Goal: Task Accomplishment & Management: Complete application form

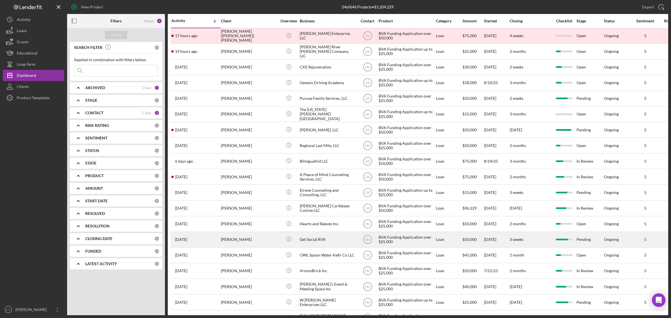
click at [320, 239] on div "Get Social RVA" at bounding box center [328, 239] width 56 height 15
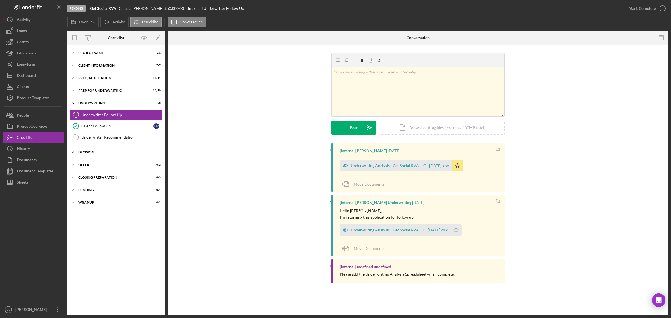
click at [104, 150] on div "Icon/Expander Decision 0 / 2" at bounding box center [116, 152] width 98 height 11
click at [126, 136] on div "Underwriter Recommendation" at bounding box center [121, 137] width 81 height 4
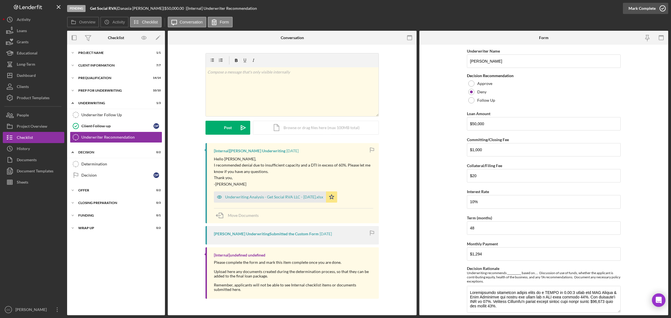
click at [639, 8] on div "Mark Complete" at bounding box center [642, 8] width 27 height 11
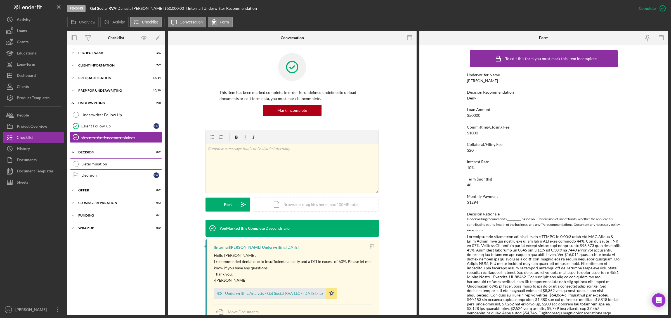
click at [95, 164] on div "Determination" at bounding box center [121, 164] width 81 height 4
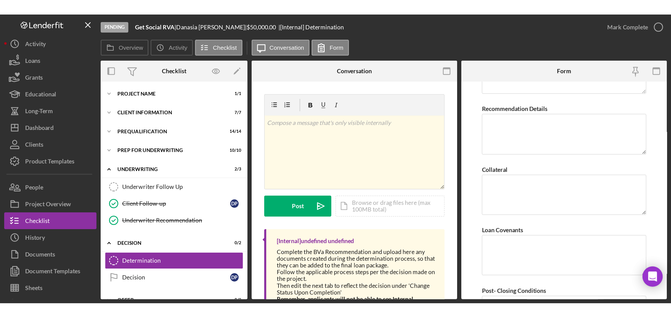
scroll to position [326, 0]
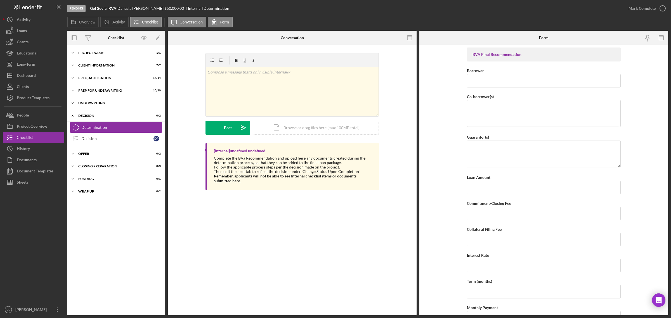
click at [97, 103] on div "Underwriting" at bounding box center [118, 103] width 80 height 3
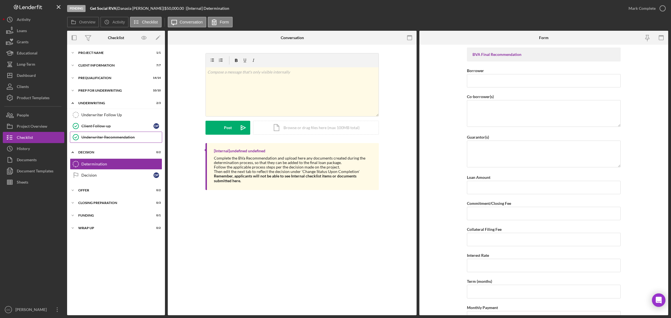
click at [108, 136] on div "Underwriter Recommendation" at bounding box center [121, 137] width 81 height 4
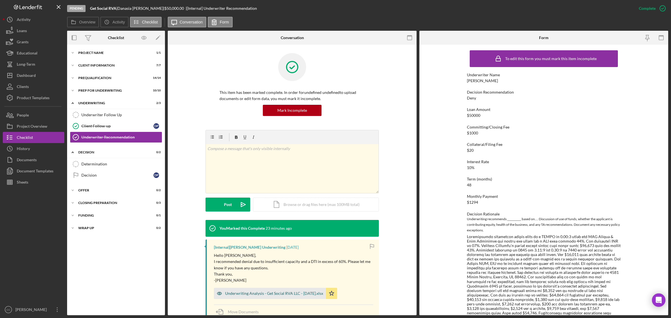
click at [289, 291] on div "Underwriting Analysis - Get Social RVA LLC - [DATE].xlsx" at bounding box center [274, 293] width 98 height 4
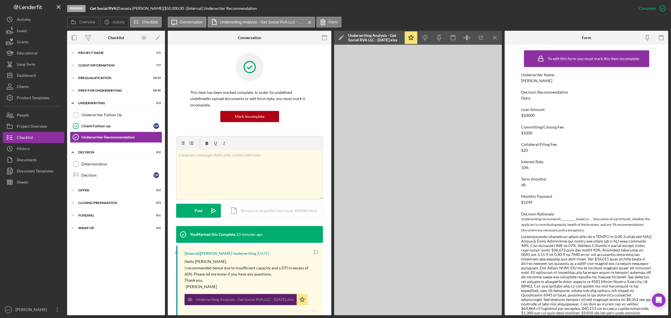
click at [289, 291] on div "Underwriting Analysis - Get Social RVA LLC - [DATE].xlsx Icon/Star" at bounding box center [248, 298] width 126 height 14
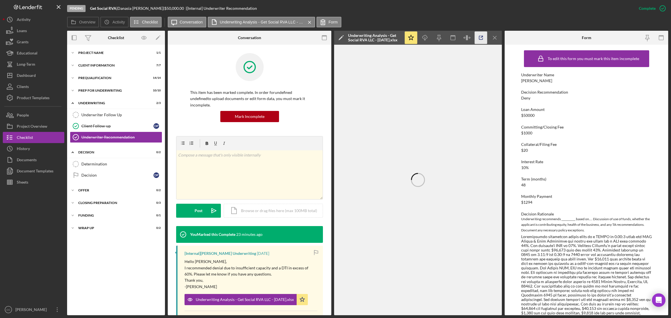
click at [481, 36] on icon "button" at bounding box center [481, 38] width 13 height 13
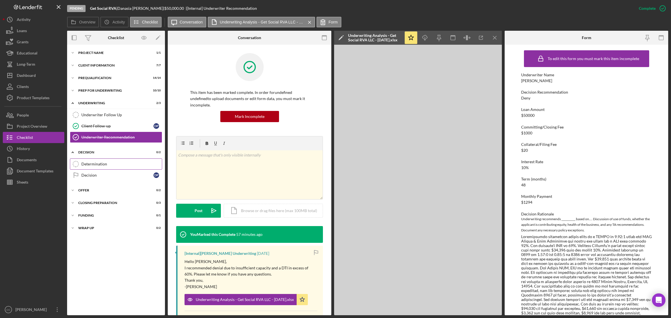
click at [92, 160] on link "Determination Determination" at bounding box center [116, 164] width 92 height 11
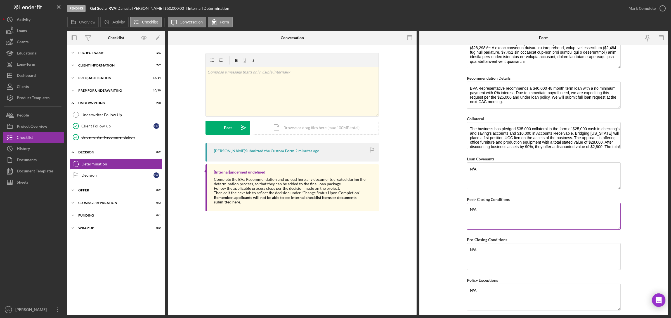
scroll to position [315, 0]
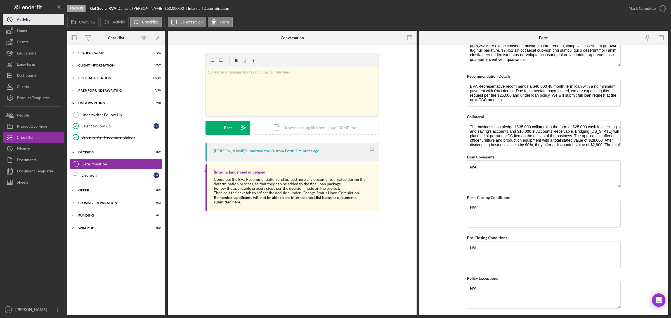
click at [32, 17] on button "Icon/History Activity" at bounding box center [34, 19] width 62 height 11
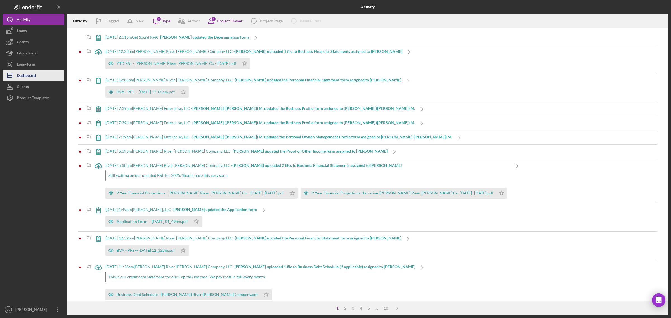
click at [29, 73] on div "Dashboard" at bounding box center [26, 76] width 19 height 13
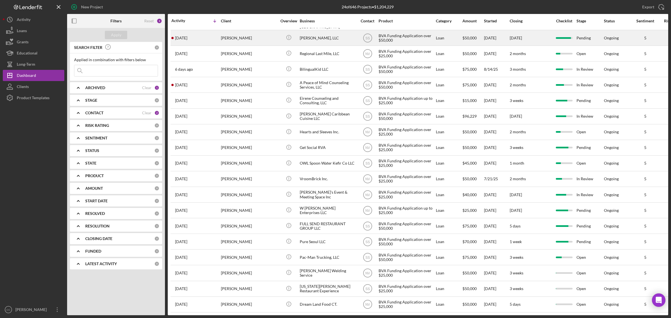
scroll to position [102, 0]
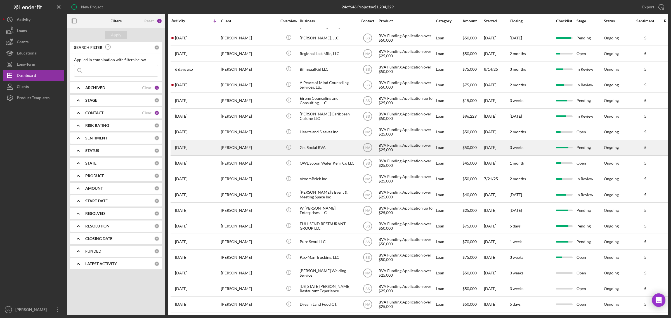
click at [320, 140] on div "Get Social RVA" at bounding box center [328, 147] width 56 height 15
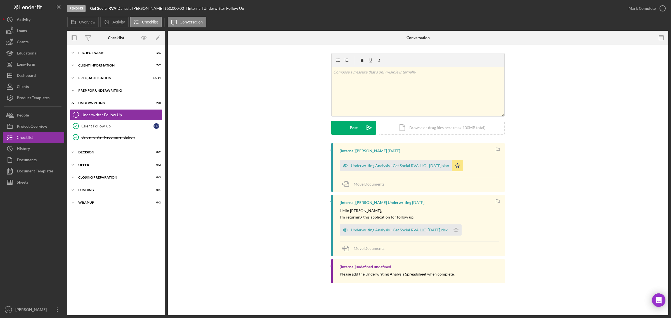
click at [98, 89] on div "Prep for Underwriting" at bounding box center [118, 90] width 80 height 3
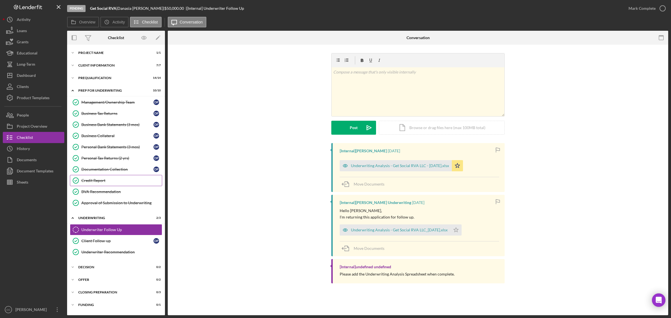
click at [95, 182] on div "Credit Report" at bounding box center [121, 180] width 81 height 4
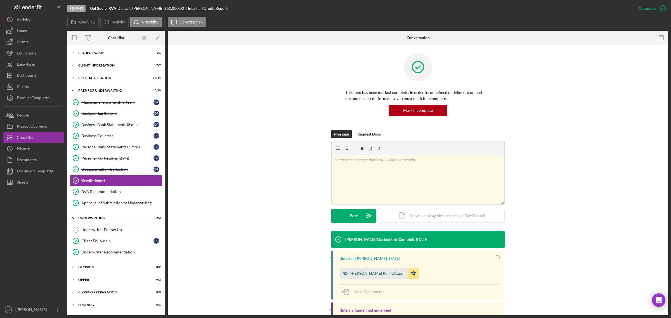
click at [395, 274] on div "Danasia Pascal_Hard Pull_CIC.pdf" at bounding box center [378, 273] width 54 height 4
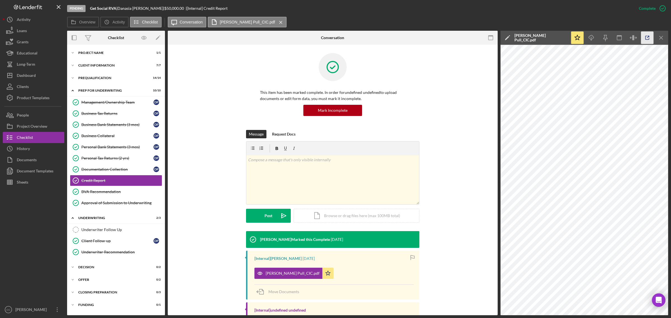
click at [648, 41] on icon "button" at bounding box center [647, 38] width 13 height 13
click at [96, 267] on div "Icon/Expander Decision 0 / 2" at bounding box center [116, 267] width 98 height 11
click at [96, 281] on div "Determination" at bounding box center [121, 279] width 81 height 4
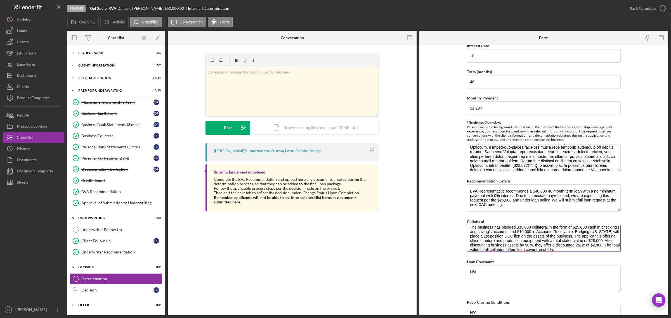
scroll to position [9, 0]
click at [544, 156] on textarea "*Business Overview" at bounding box center [544, 157] width 154 height 27
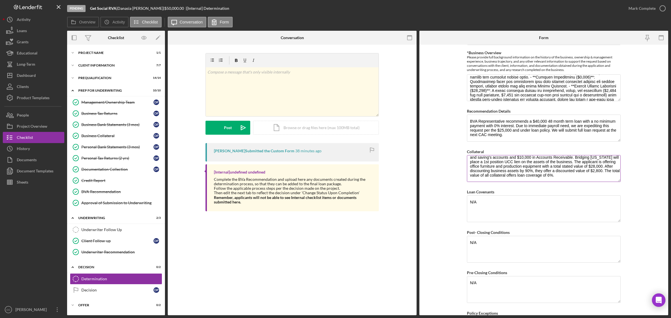
scroll to position [0, 0]
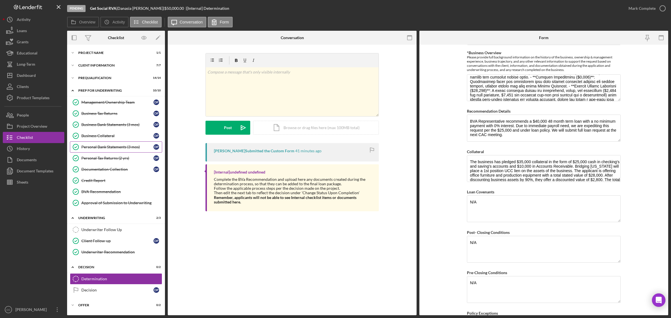
click at [126, 147] on div "Personal Bank Statements (3 mos)" at bounding box center [117, 147] width 72 height 4
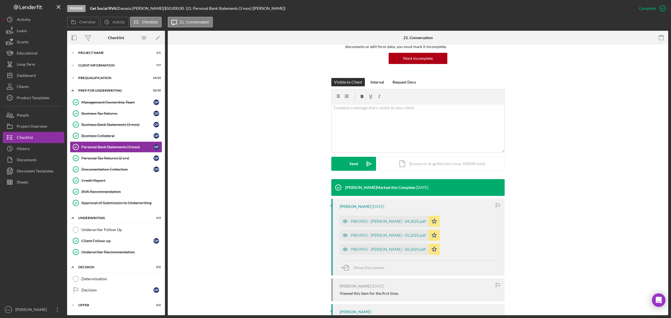
scroll to position [70, 0]
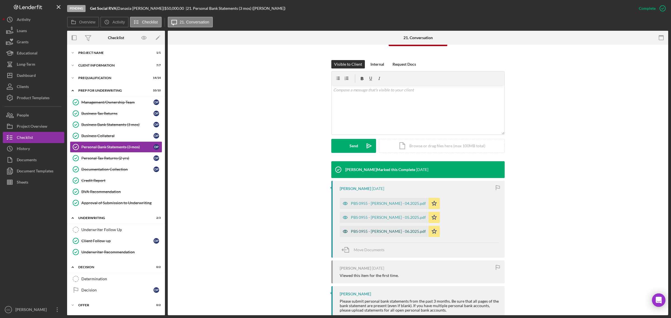
click at [378, 227] on div "PBS 0955 - Danasia Pascal - 06.2025.pdf" at bounding box center [384, 231] width 89 height 11
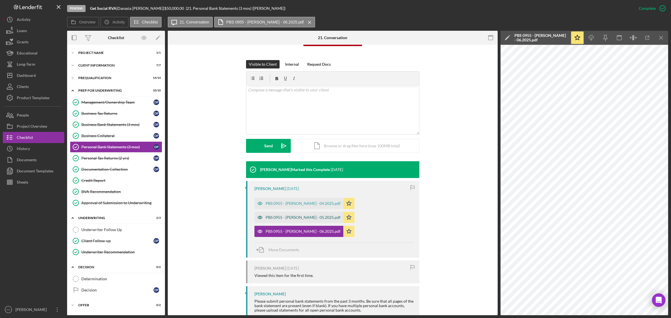
click at [321, 216] on div "PBS 0955 - Danasia Pascal - 05.2025.pdf" at bounding box center [303, 217] width 75 height 4
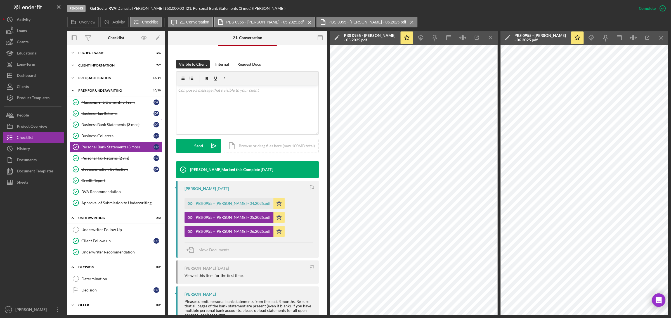
click at [106, 124] on div "Business Bank Statements (3 mos)" at bounding box center [117, 125] width 72 height 4
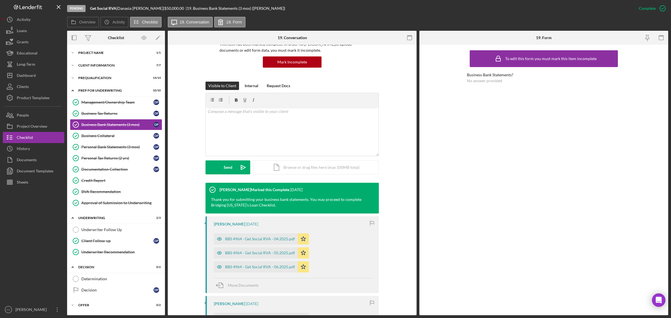
scroll to position [70, 0]
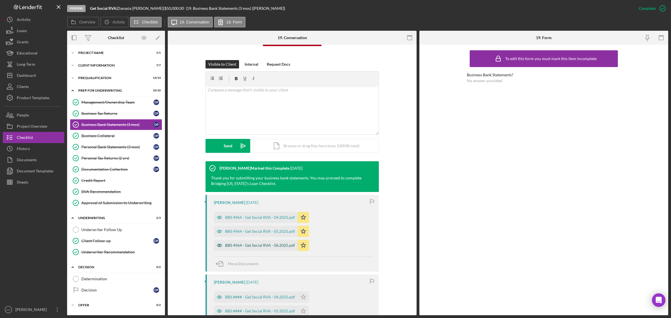
click at [286, 244] on div "BBS 4964 - Get Social RVA - 06.2025.pdf" at bounding box center [260, 245] width 70 height 4
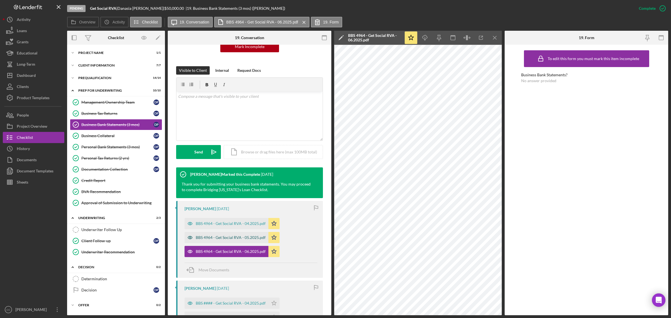
click at [251, 236] on div "BBS 4964 - Get Social RVA - 05.2025.pdf" at bounding box center [231, 238] width 70 height 4
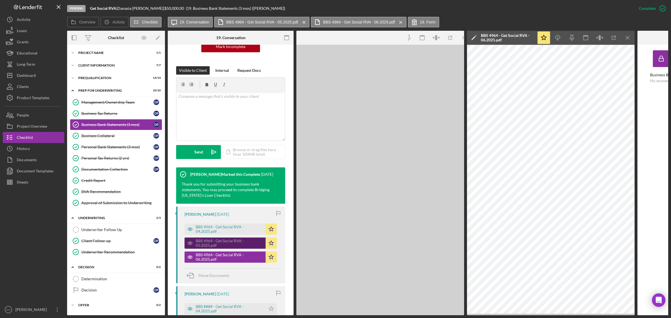
scroll to position [76, 0]
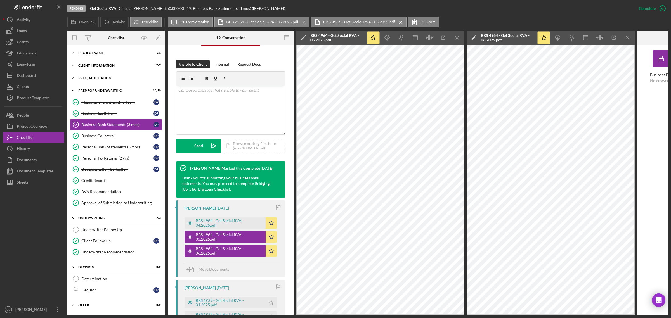
click at [103, 74] on div "Icon/Expander Prequalification 14 / 14" at bounding box center [116, 77] width 98 height 11
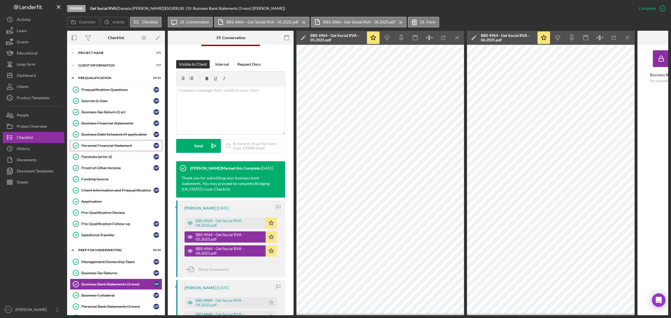
click at [112, 147] on div "Personal Financial Statement" at bounding box center [117, 146] width 72 height 4
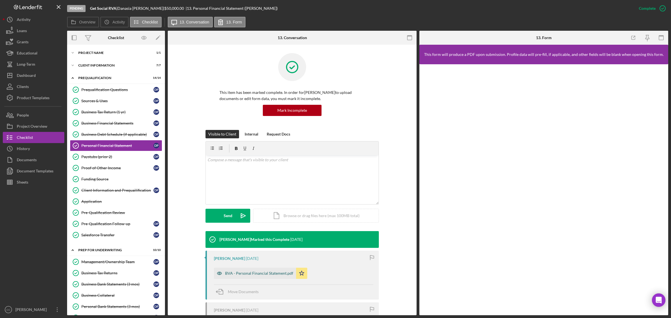
click at [275, 273] on div "BVA - Personal Financial Statement.pdf" at bounding box center [259, 273] width 68 height 4
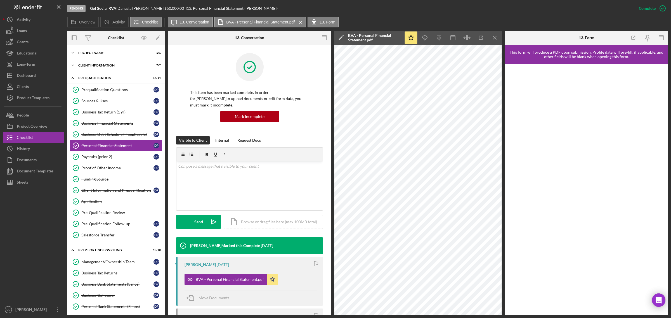
click at [125, 147] on div "Personal Financial Statement" at bounding box center [117, 146] width 72 height 4
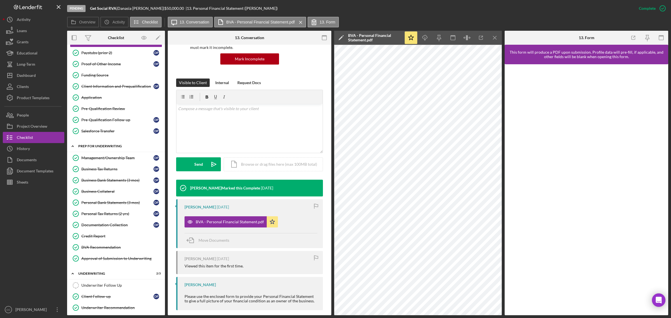
scroll to position [105, 0]
click at [110, 203] on div "Personal Bank Statements (3 mos)" at bounding box center [117, 202] width 72 height 4
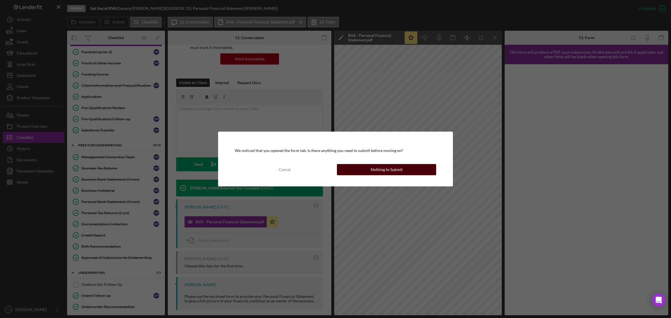
click at [396, 173] on div "Nothing to Submit" at bounding box center [387, 169] width 32 height 11
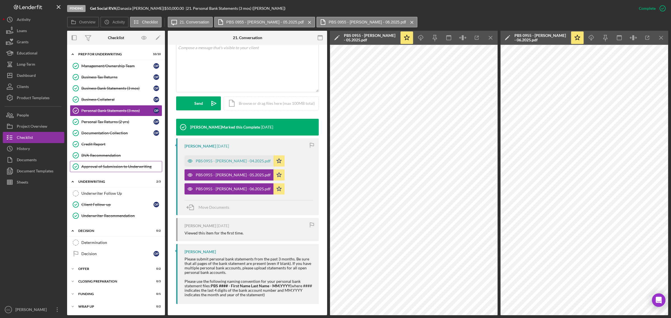
scroll to position [200, 0]
click at [96, 243] on div "Determination" at bounding box center [121, 243] width 81 height 4
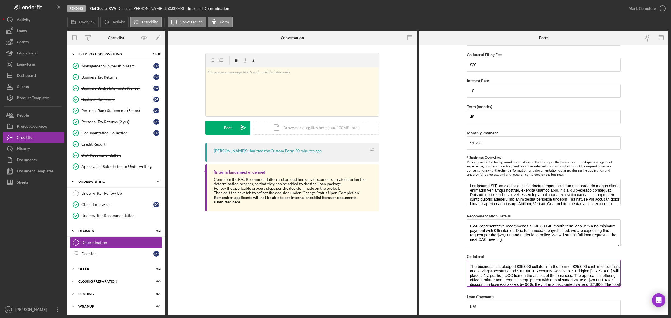
scroll to position [9, 0]
